Goal: Task Accomplishment & Management: Use online tool/utility

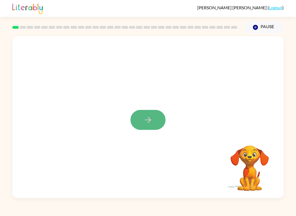
click at [141, 116] on button "button" at bounding box center [147, 120] width 35 height 20
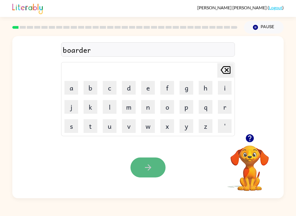
click at [137, 167] on button "button" at bounding box center [147, 168] width 35 height 20
click at [148, 166] on icon "button" at bounding box center [148, 168] width 10 height 10
click at [151, 165] on icon "button" at bounding box center [148, 168] width 10 height 10
click at [155, 162] on button "button" at bounding box center [147, 168] width 35 height 20
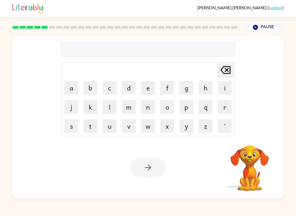
click at [269, 16] on div "[PERSON_NAME] ( Logout )" at bounding box center [147, 8] width 271 height 17
click at [266, 25] on button "Pause Pause" at bounding box center [264, 27] width 40 height 13
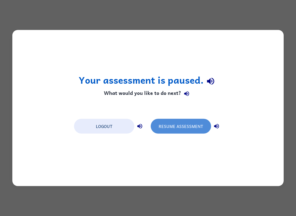
click at [197, 130] on button "Resume Assessment" at bounding box center [181, 126] width 60 height 15
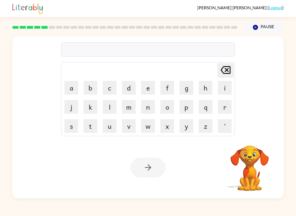
click at [261, 162] on video "Your browser must support playing .mp4 files to use Literably. Please try using…" at bounding box center [249, 164] width 55 height 55
click at [265, 29] on button "Pause Pause" at bounding box center [264, 27] width 40 height 13
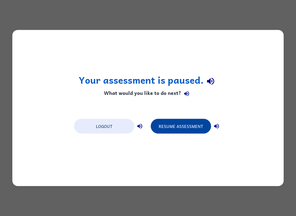
click at [191, 126] on button "Resume Assessment" at bounding box center [181, 126] width 60 height 15
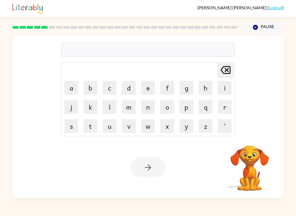
click at [255, 163] on video "Your browser must support playing .mp4 files to use Literably. Please try using…" at bounding box center [249, 164] width 55 height 55
click at [266, 22] on button "Pause Pause" at bounding box center [264, 27] width 40 height 13
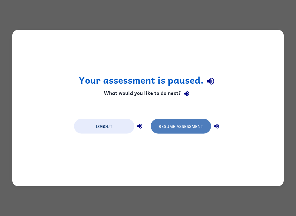
click at [204, 130] on button "Resume Assessment" at bounding box center [181, 126] width 60 height 15
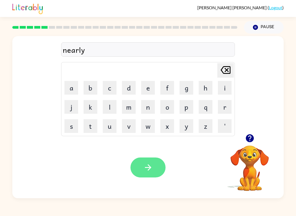
click at [150, 168] on icon "button" at bounding box center [148, 168] width 10 height 10
click at [143, 173] on icon "button" at bounding box center [148, 168] width 10 height 10
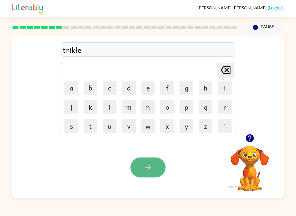
click at [152, 166] on icon "button" at bounding box center [148, 168] width 10 height 10
click at [147, 165] on icon "button" at bounding box center [148, 168] width 10 height 10
click at [151, 168] on icon "button" at bounding box center [148, 168] width 6 height 6
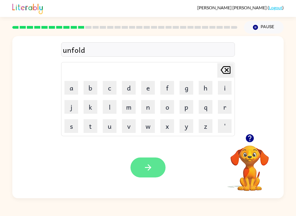
click at [155, 163] on button "button" at bounding box center [147, 168] width 35 height 20
click at [154, 163] on button "button" at bounding box center [147, 168] width 35 height 20
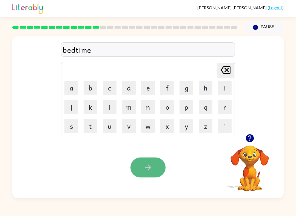
click at [150, 170] on icon "button" at bounding box center [148, 168] width 10 height 10
click at [149, 167] on icon "button" at bounding box center [148, 168] width 10 height 10
click at [155, 171] on button "button" at bounding box center [147, 168] width 35 height 20
click at [140, 165] on button "button" at bounding box center [147, 168] width 35 height 20
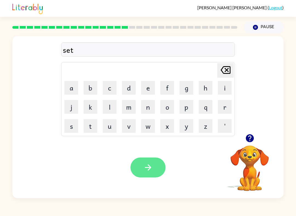
click at [151, 169] on icon "button" at bounding box center [148, 168] width 10 height 10
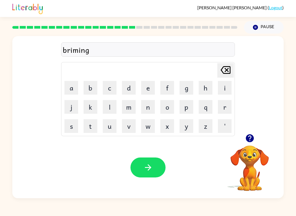
click at [118, 189] on div "Your browser must support playing .mp4 files to use Literably. Please try using…" at bounding box center [147, 168] width 271 height 62
click at [153, 172] on button "button" at bounding box center [147, 168] width 35 height 20
click at [150, 166] on icon "button" at bounding box center [148, 168] width 10 height 10
click at [152, 168] on icon "button" at bounding box center [148, 168] width 10 height 10
click at [250, 141] on icon "button" at bounding box center [249, 138] width 8 height 8
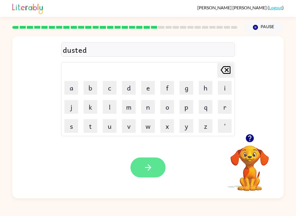
click at [146, 174] on button "button" at bounding box center [147, 168] width 35 height 20
click at [160, 169] on button "button" at bounding box center [147, 168] width 35 height 20
click at [145, 170] on icon "button" at bounding box center [148, 168] width 10 height 10
click at [144, 164] on icon "button" at bounding box center [148, 168] width 10 height 10
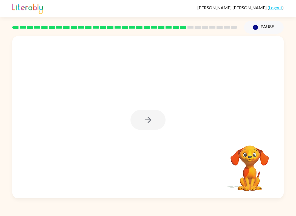
click at [149, 128] on div at bounding box center [147, 120] width 35 height 20
click at [151, 120] on icon "button" at bounding box center [148, 120] width 6 height 6
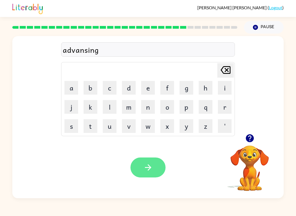
click at [148, 167] on icon "button" at bounding box center [148, 168] width 10 height 10
click at [144, 166] on icon "button" at bounding box center [148, 168] width 10 height 10
click at [147, 171] on icon "button" at bounding box center [148, 168] width 10 height 10
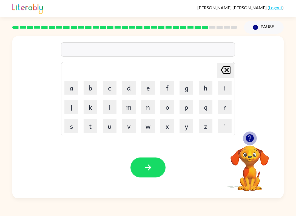
click at [253, 142] on icon "button" at bounding box center [250, 139] width 10 height 10
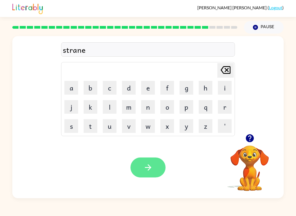
click at [152, 168] on icon "button" at bounding box center [148, 168] width 10 height 10
click at [154, 167] on button "button" at bounding box center [147, 168] width 35 height 20
click at [150, 166] on icon "button" at bounding box center [148, 168] width 10 height 10
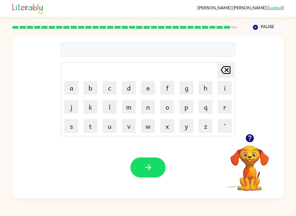
click at [245, 138] on icon "button" at bounding box center [250, 139] width 10 height 10
click at [252, 137] on icon "button" at bounding box center [249, 138] width 8 height 8
click at [252, 139] on icon "button" at bounding box center [249, 138] width 8 height 8
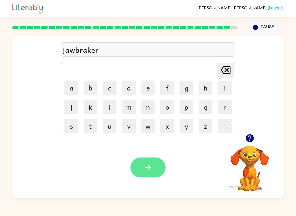
click at [153, 165] on icon "button" at bounding box center [148, 168] width 10 height 10
